Goal: Task Accomplishment & Management: Complete application form

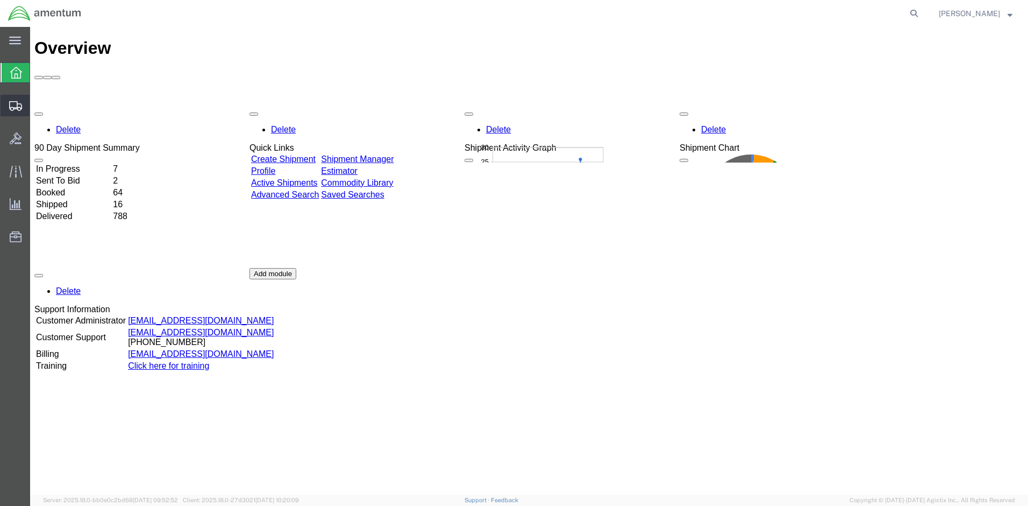
click at [0, 0] on span "Create Shipment" at bounding box center [0, 0] width 0 height 0
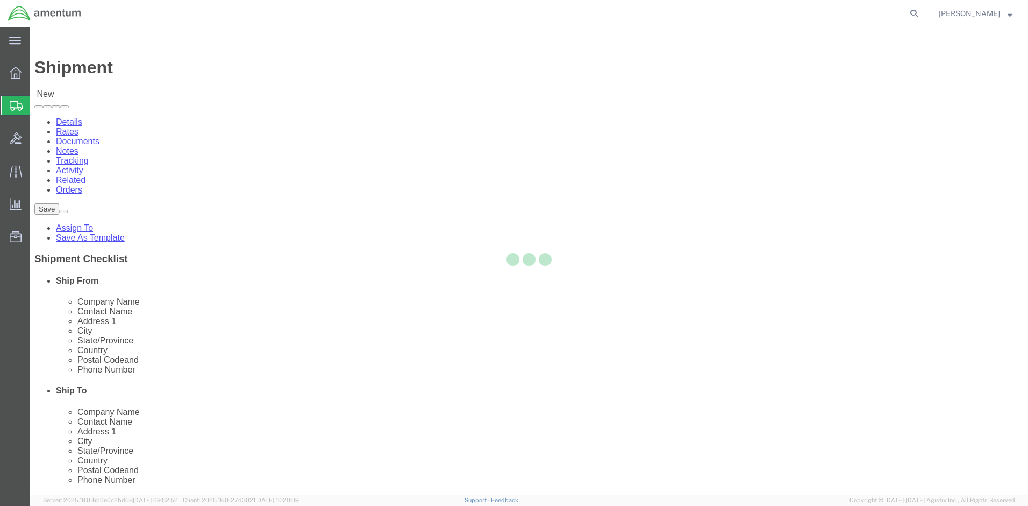
select select
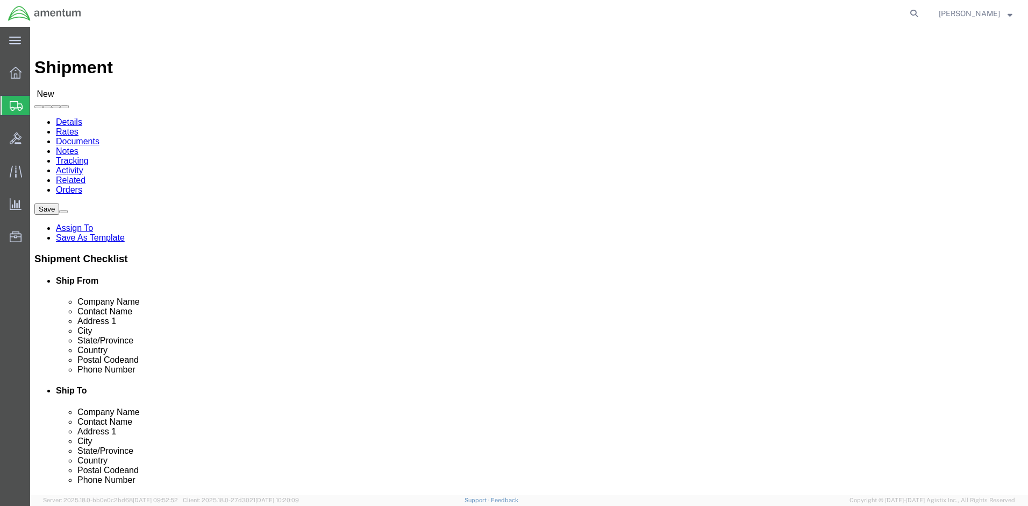
select select "MYPROFILE"
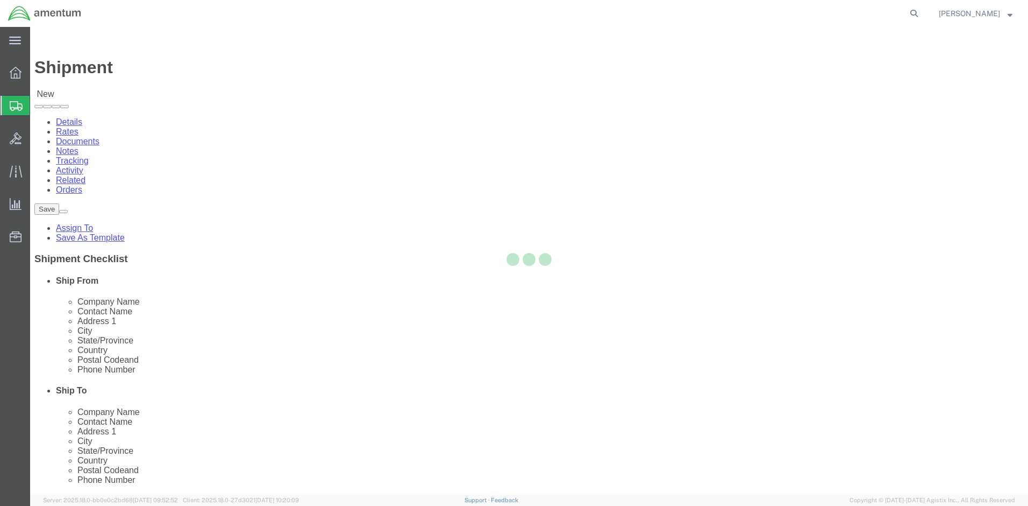
select select "MD"
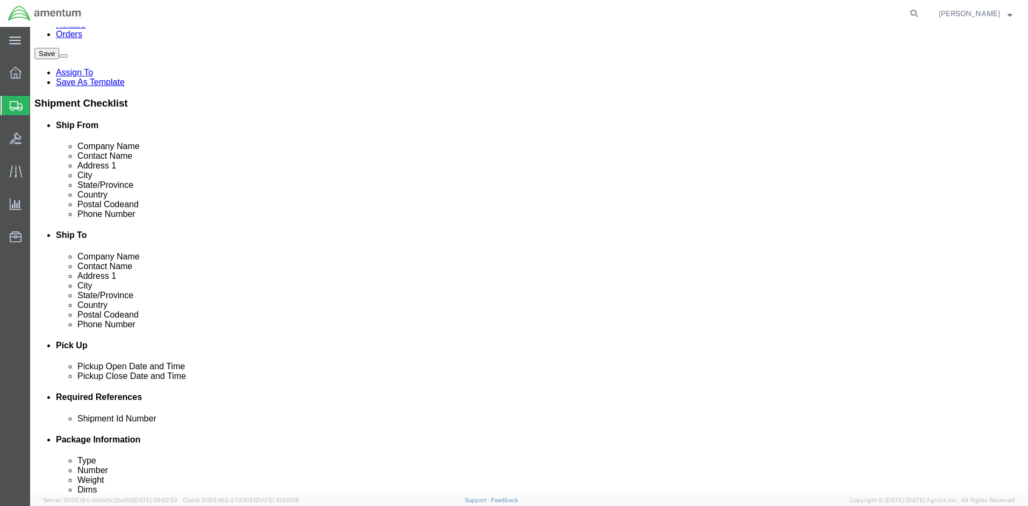
scroll to position [161, 0]
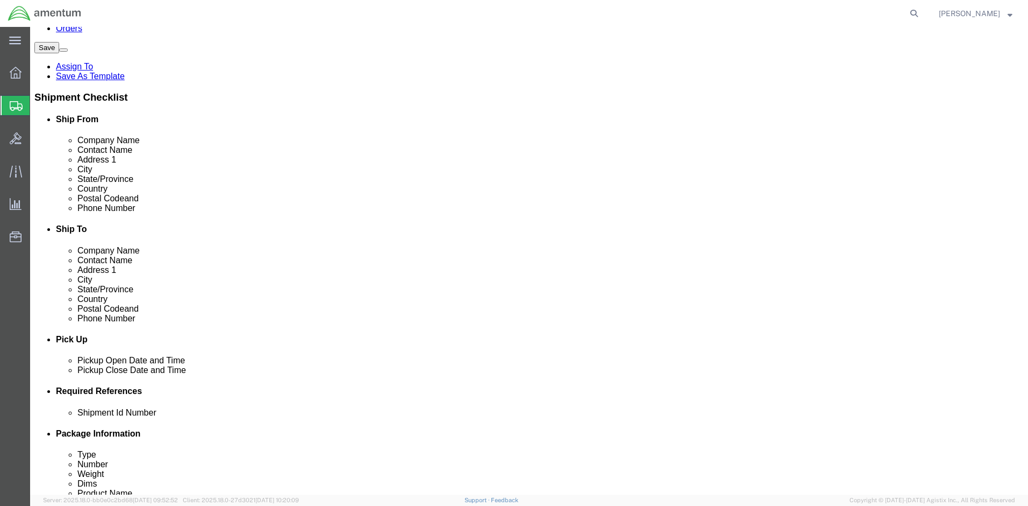
click link "ADDITIONAL INFORMATION"
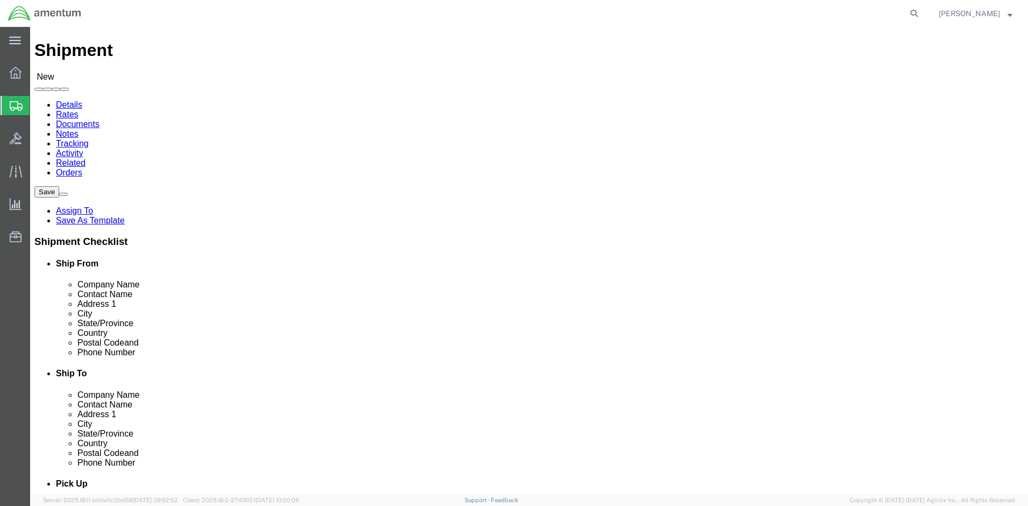
scroll to position [0, 0]
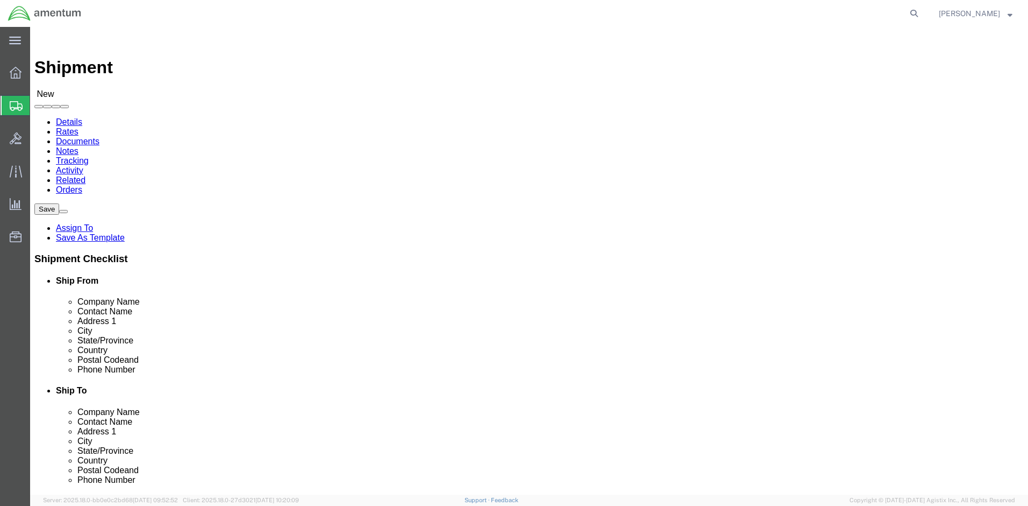
click input "text"
type input "Electronic"
click p "- Electronic Laboratories, Inc. - (Quote 128908) [STREET_ADDRESS]"
select select "MD"
type input "Electronic Laboratories, Inc."
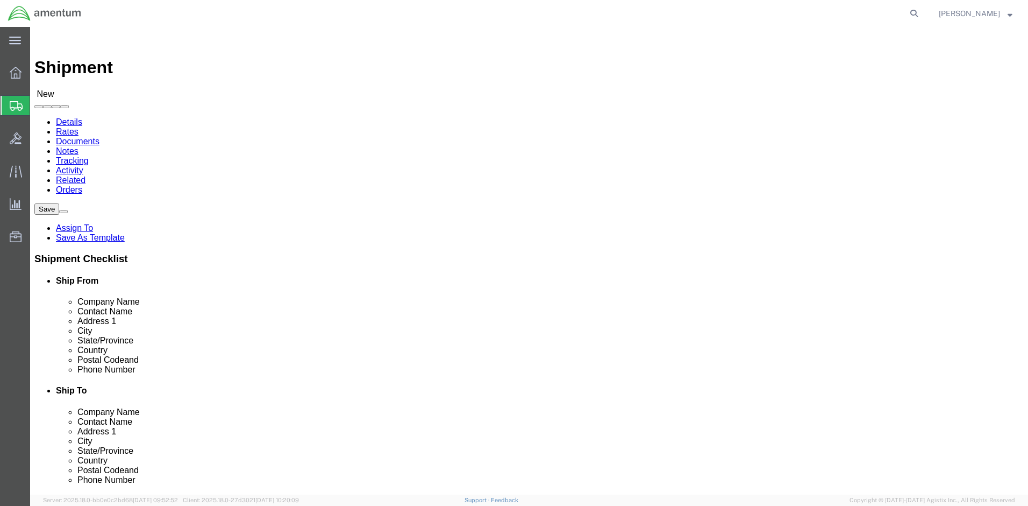
drag, startPoint x: 604, startPoint y: 223, endPoint x: 565, endPoint y: 223, distance: 38.7
click input "text"
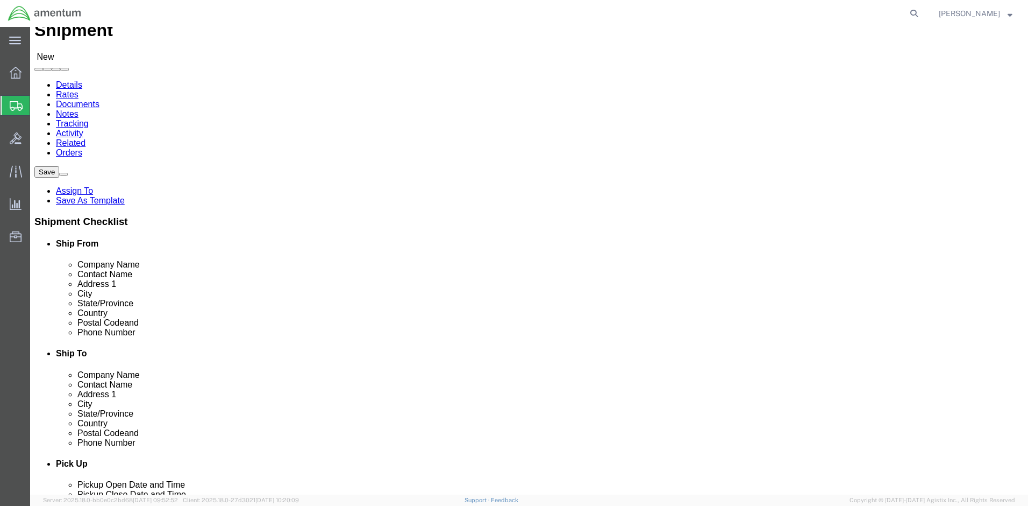
scroll to position [54, 0]
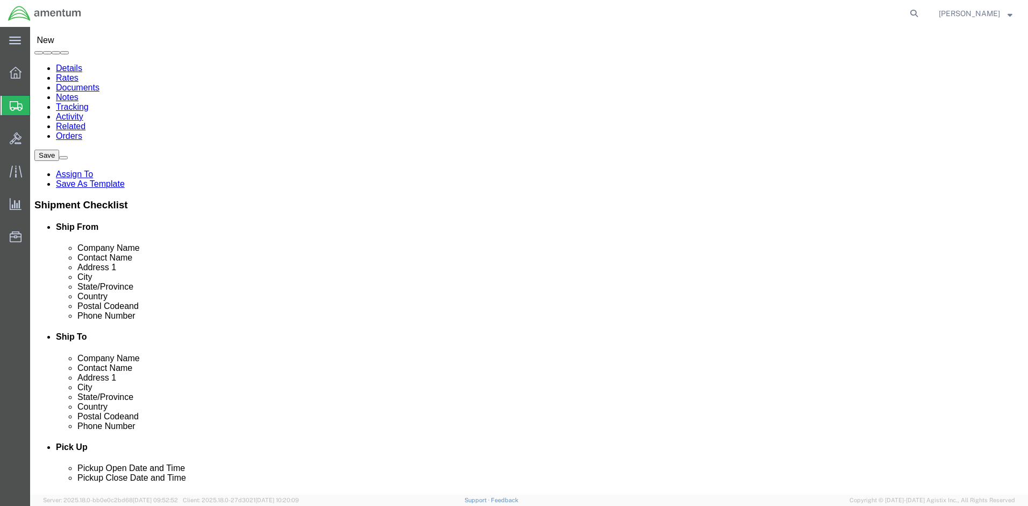
type input "Quote 129364/ OP00058581"
click link "ADDITIONAL INFORMATION"
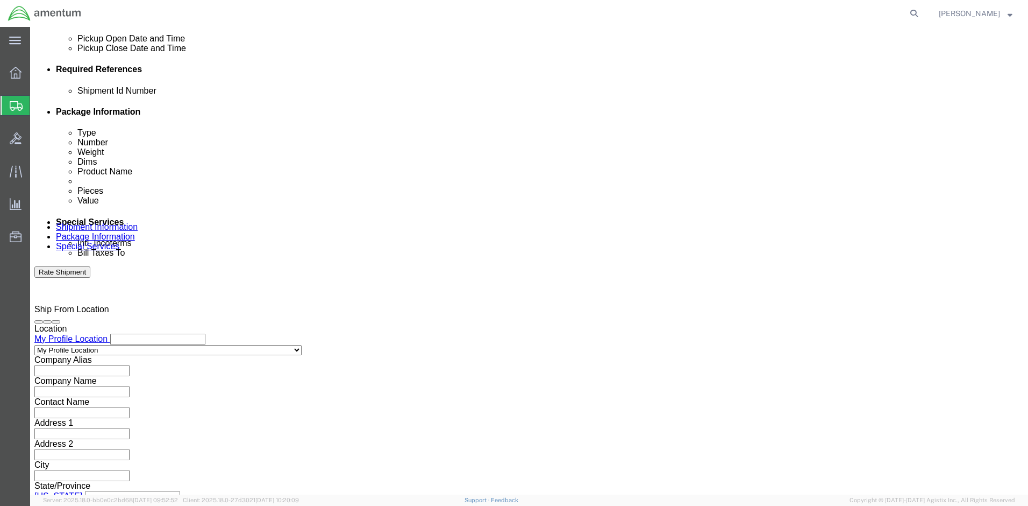
scroll to position [484, 0]
click input "text"
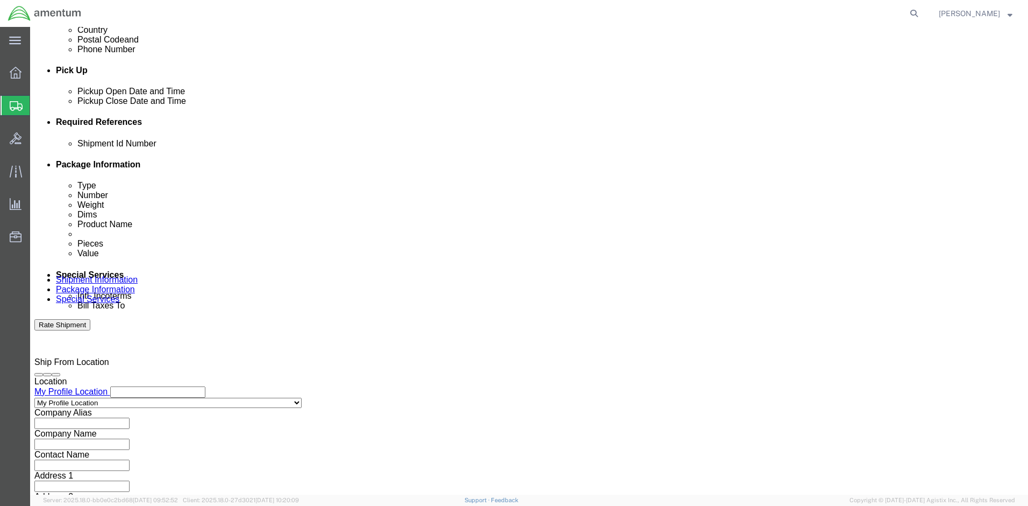
type input "2575.01.02.C.[DATE].OMNX"
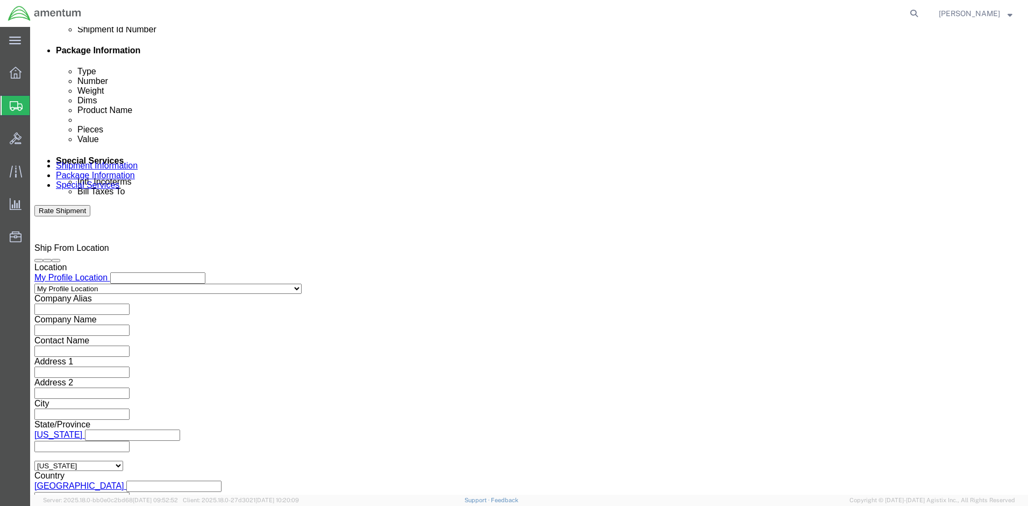
scroll to position [559, 0]
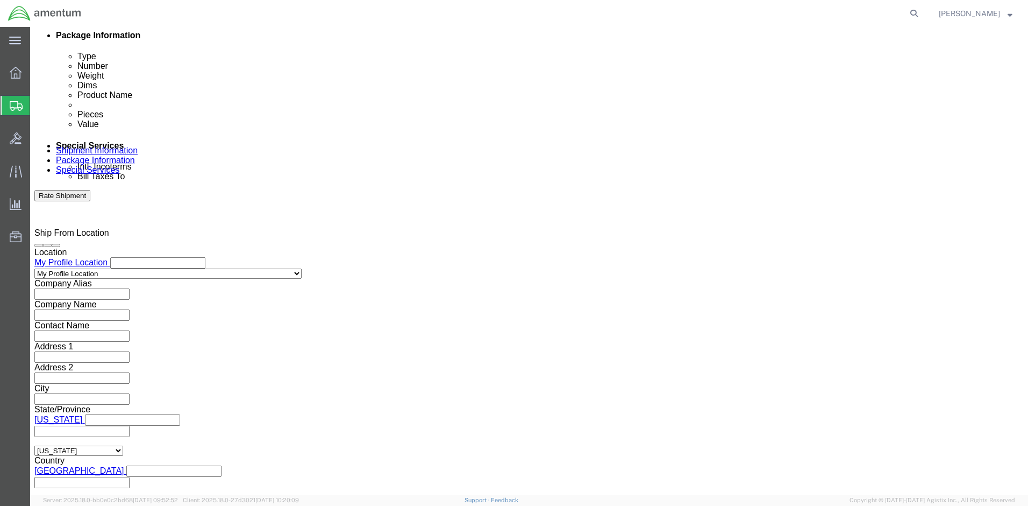
click button "Continue"
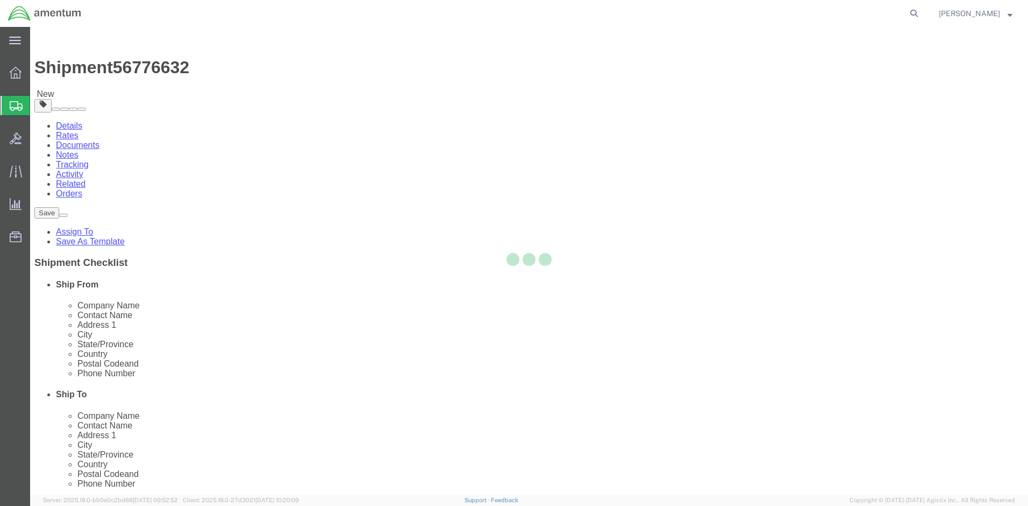
select select "CBOX"
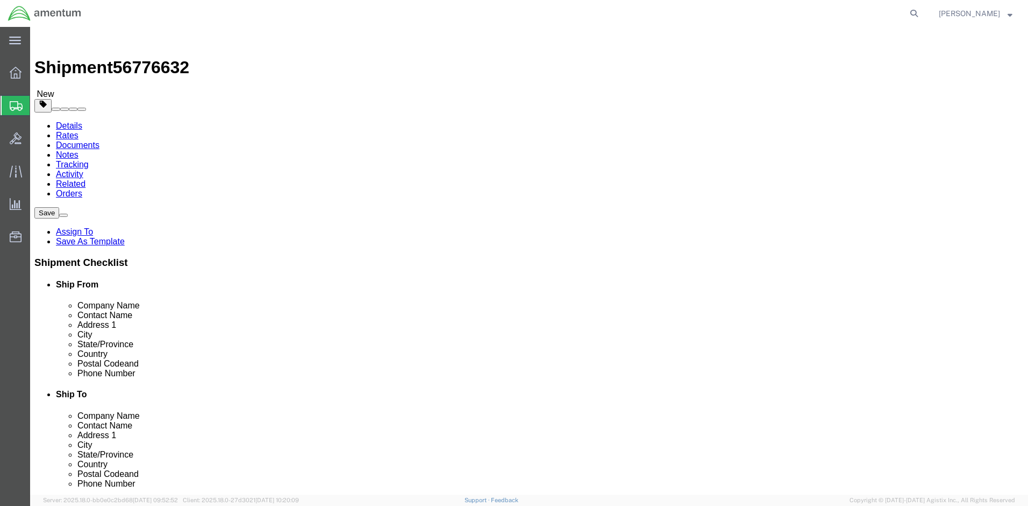
click input "text"
type input "80"
type input "11"
type input "7"
type input "9.0"
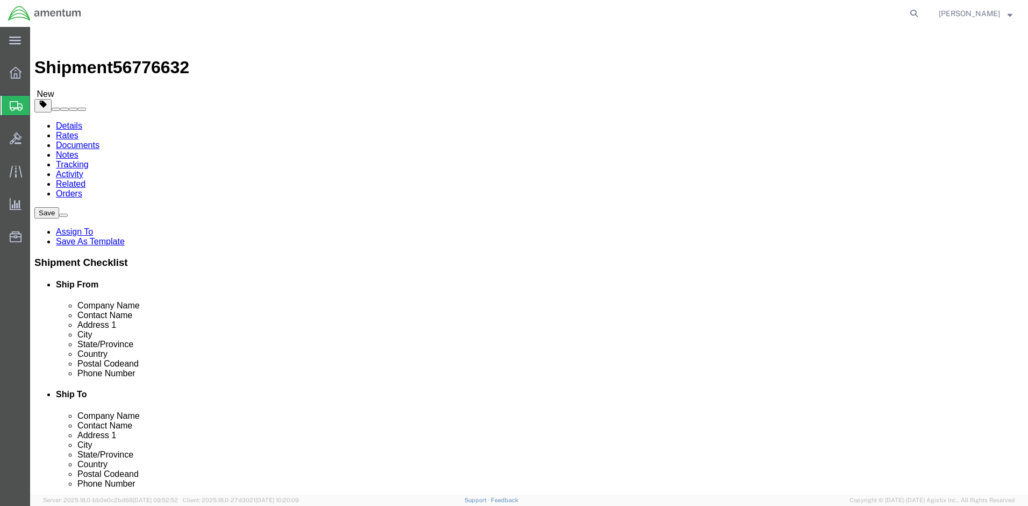
click link "Add Content"
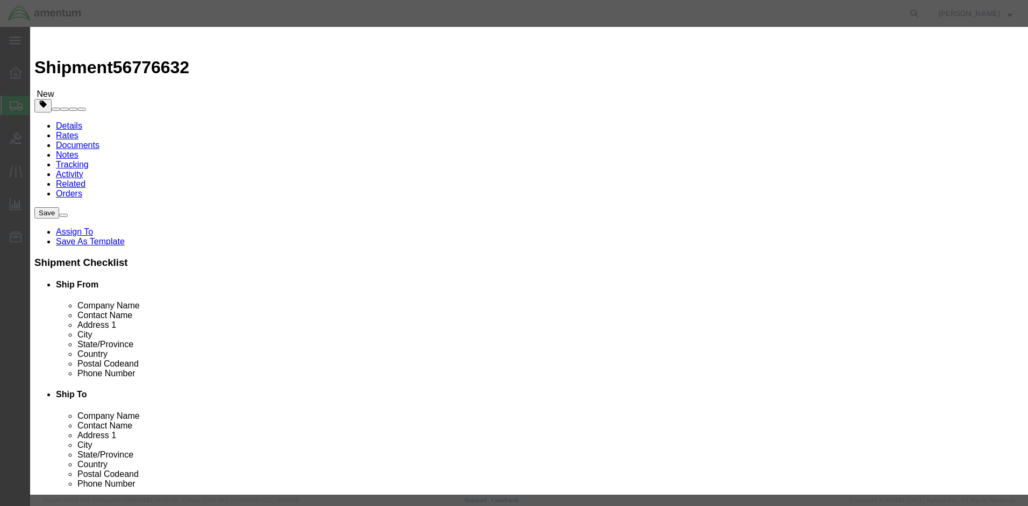
click input "text"
type input "E"
type input "Master Ruler"
drag, startPoint x: 333, startPoint y: 100, endPoint x: 302, endPoint y: 100, distance: 30.7
click div "Pieces 0 Select Bag Barrels 100Board Feet Bottle Box Blister Pack Carats Can Ca…"
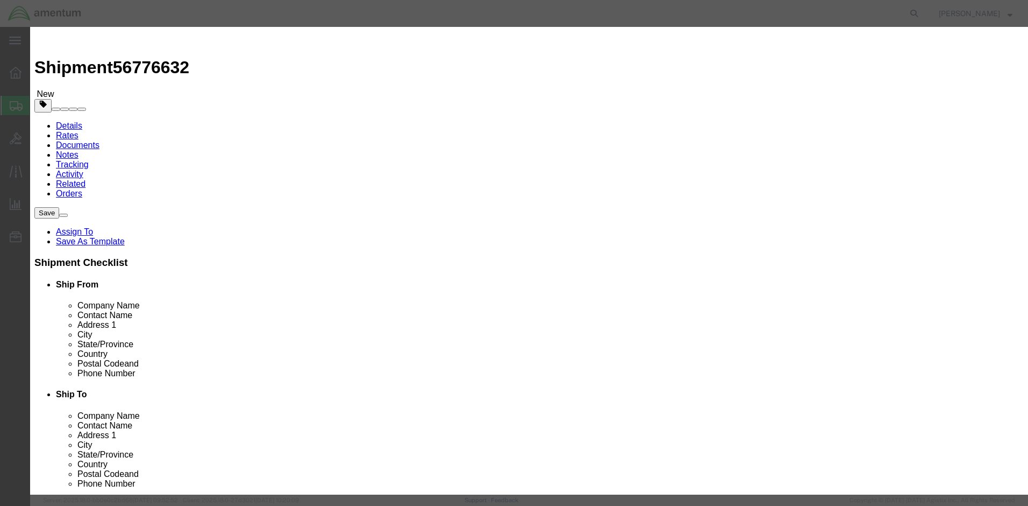
type input "1"
click input "text"
type input "50.0"
click button "Save & Close"
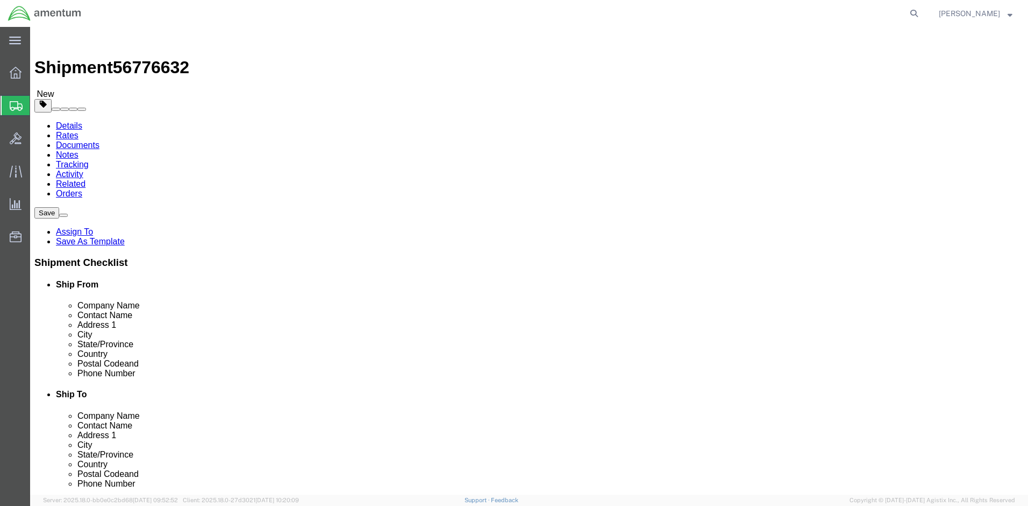
click link "Add Package"
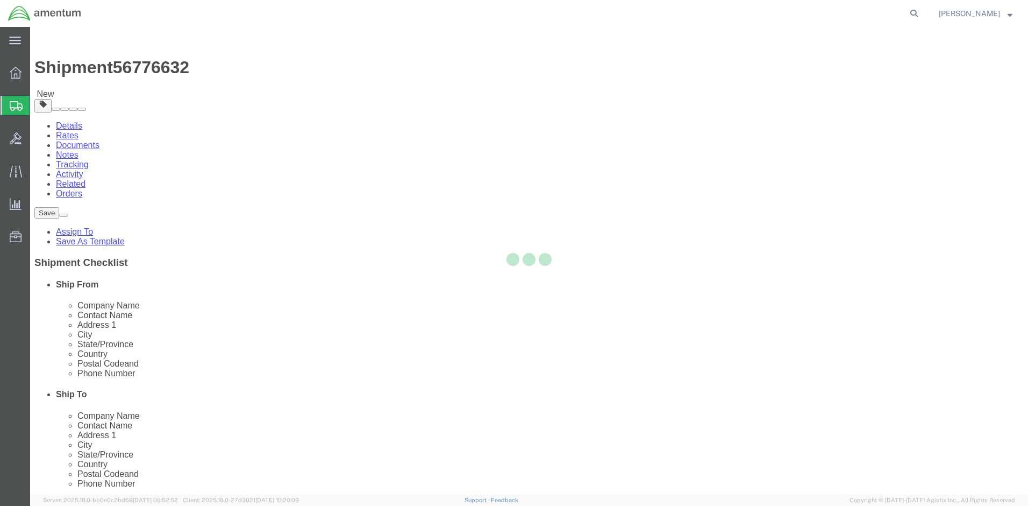
select select "CBOX"
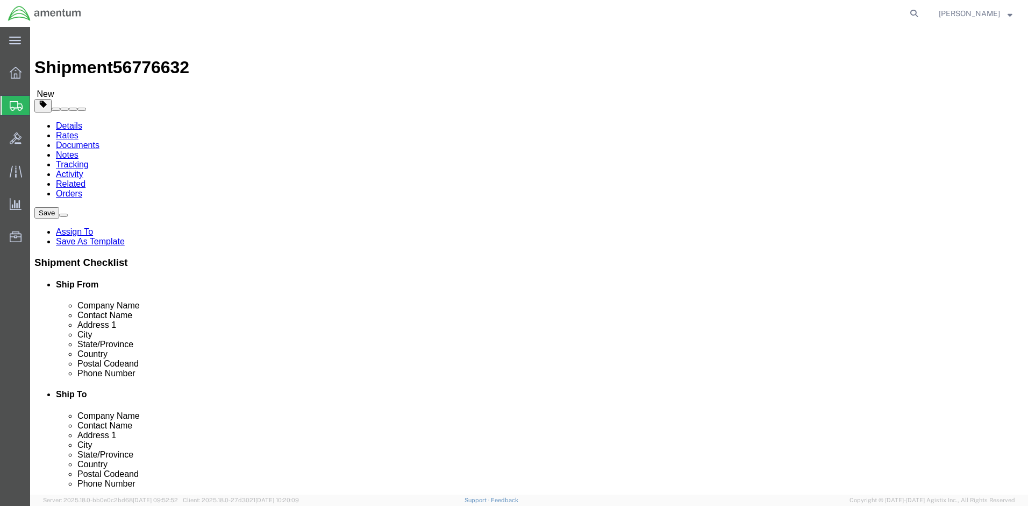
click input "text"
type input "16"
type input "27.0"
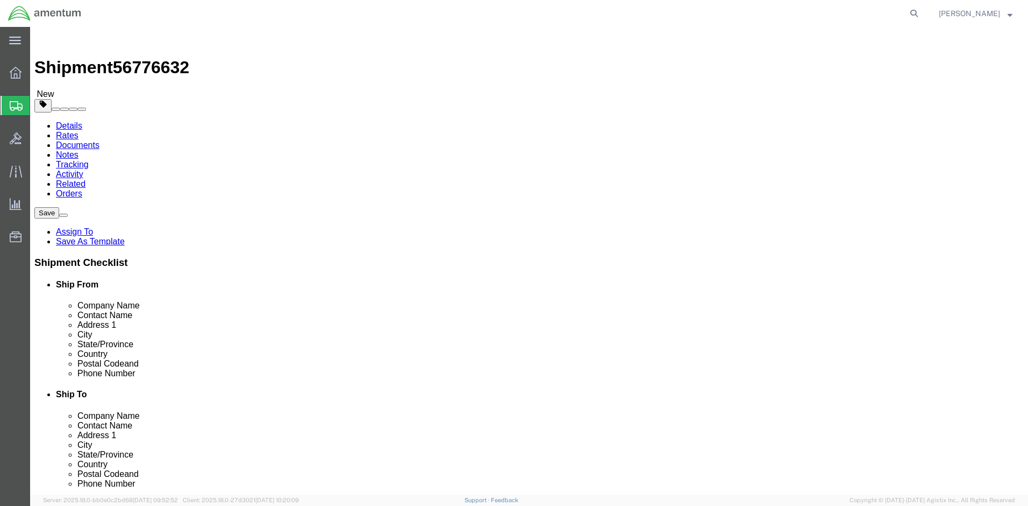
click link "Add Content"
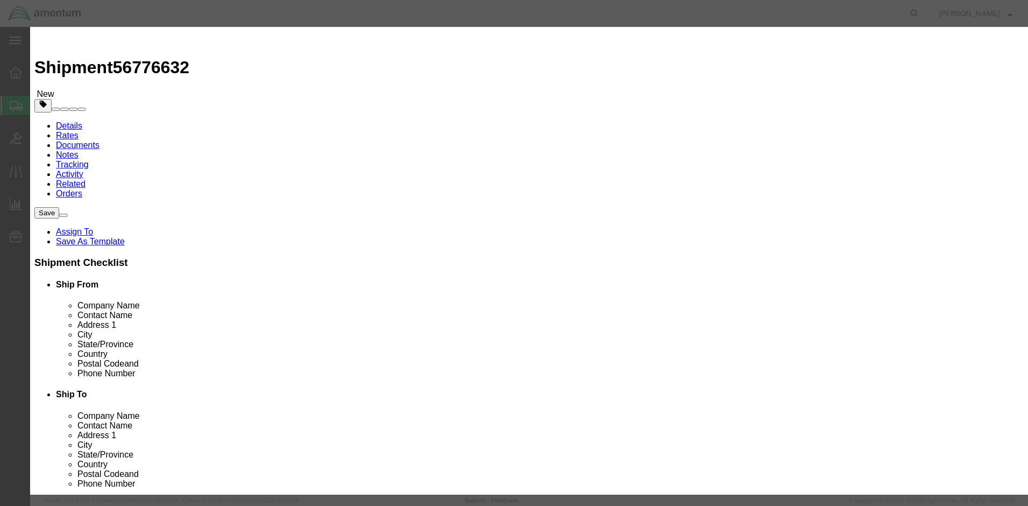
click input "text"
type input "Calibration Equipment"
drag, startPoint x: 336, startPoint y: 102, endPoint x: 287, endPoint y: 102, distance: 48.4
click div "Pieces 0 Select Bag Barrels 100Board Feet Bottle Box Blister Pack Carats Can Ca…"
type input "15"
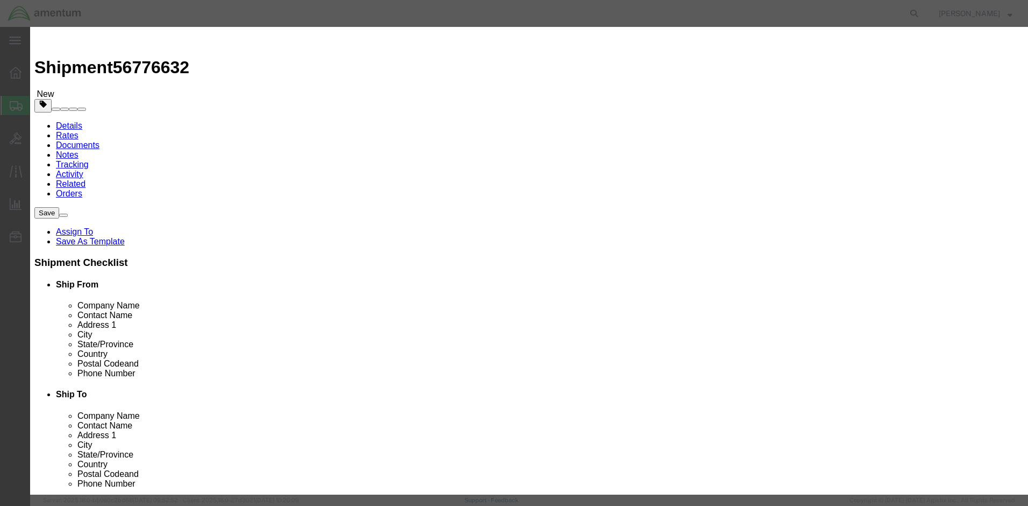
click div "Product Name Calibration Equipment Calibration Pieces 15 Select Bag Barrels 100…"
type input "300"
click div "Commodity library"
click input "15"
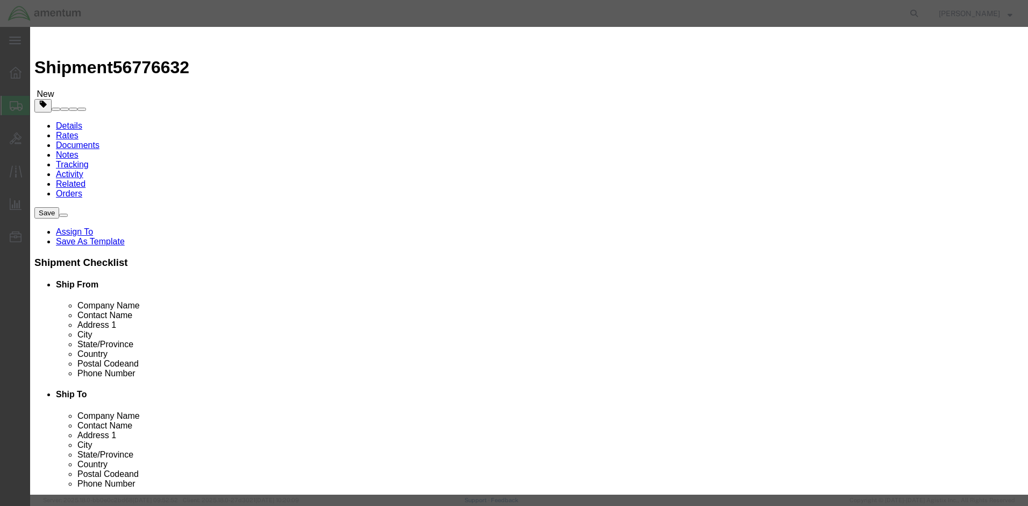
type input "15"
click button "Save & Close"
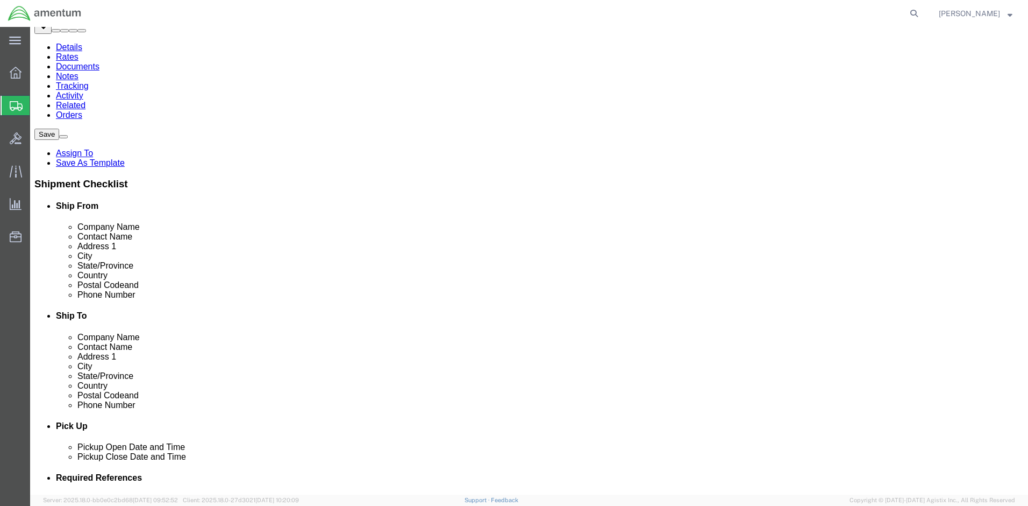
scroll to position [79, 0]
click button "Continue"
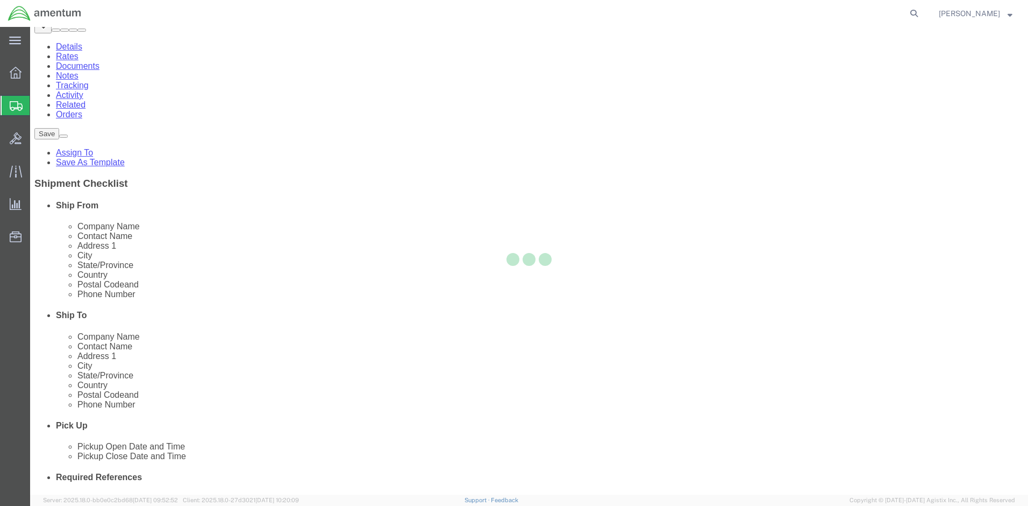
select select
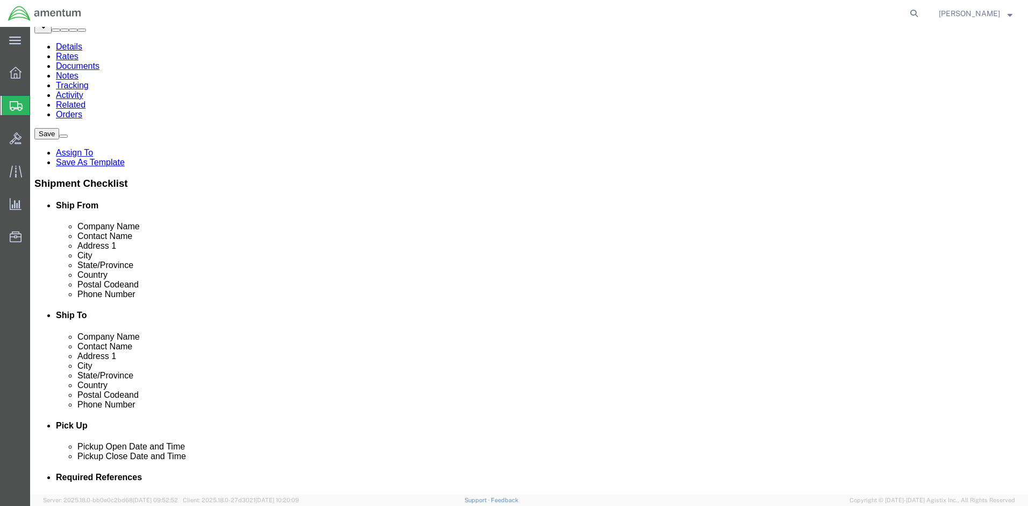
click button "Rate Shipment"
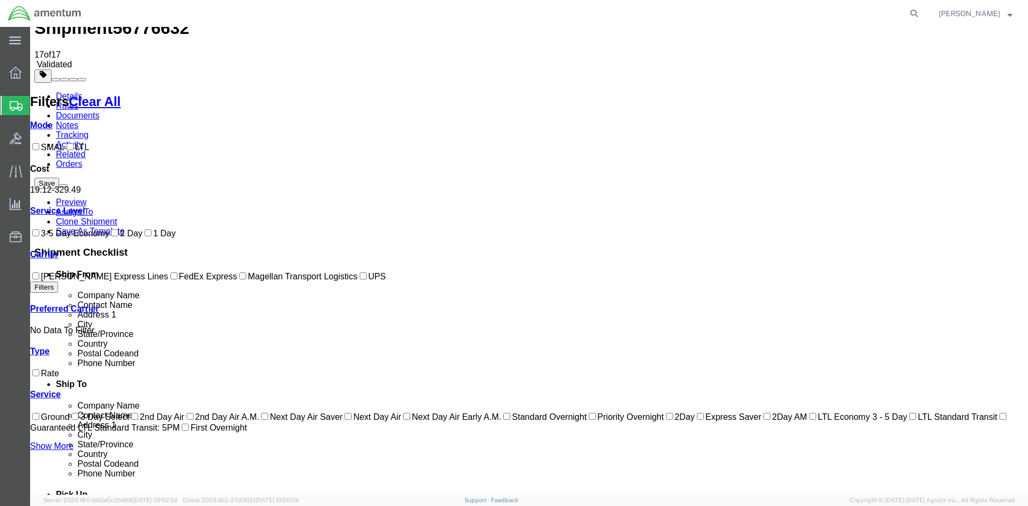
scroll to position [0, 0]
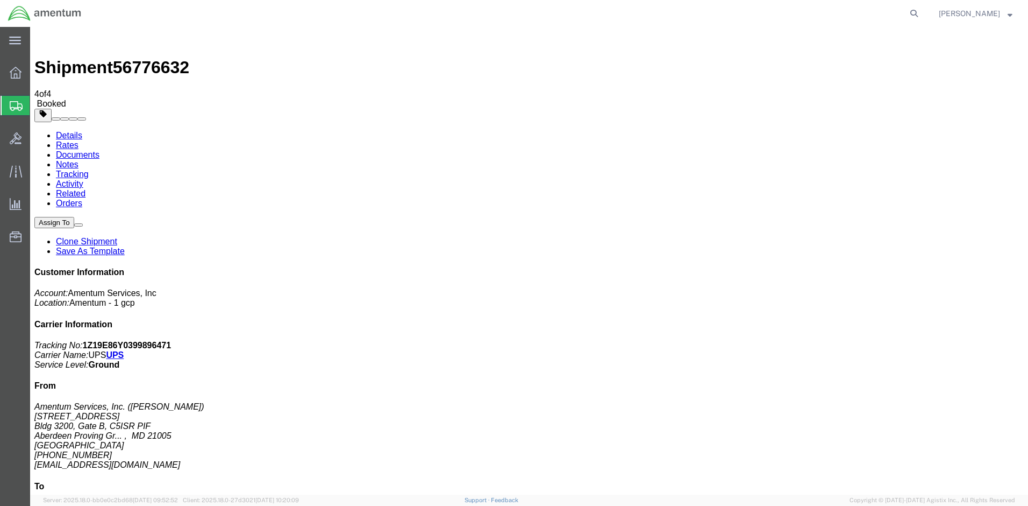
drag, startPoint x: 449, startPoint y: 214, endPoint x: 456, endPoint y: 195, distance: 19.4
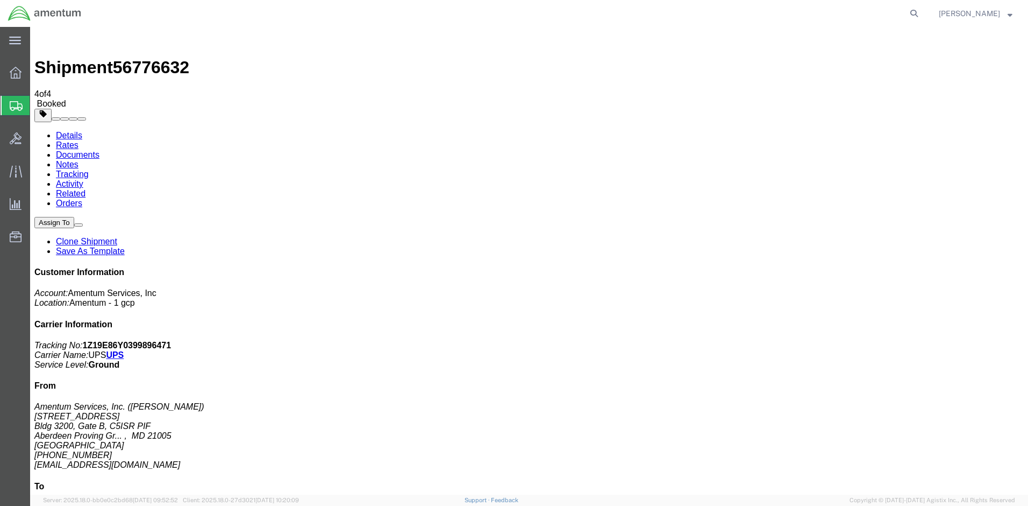
drag, startPoint x: 441, startPoint y: 215, endPoint x: 491, endPoint y: 207, distance: 50.6
